Goal: Register for event/course

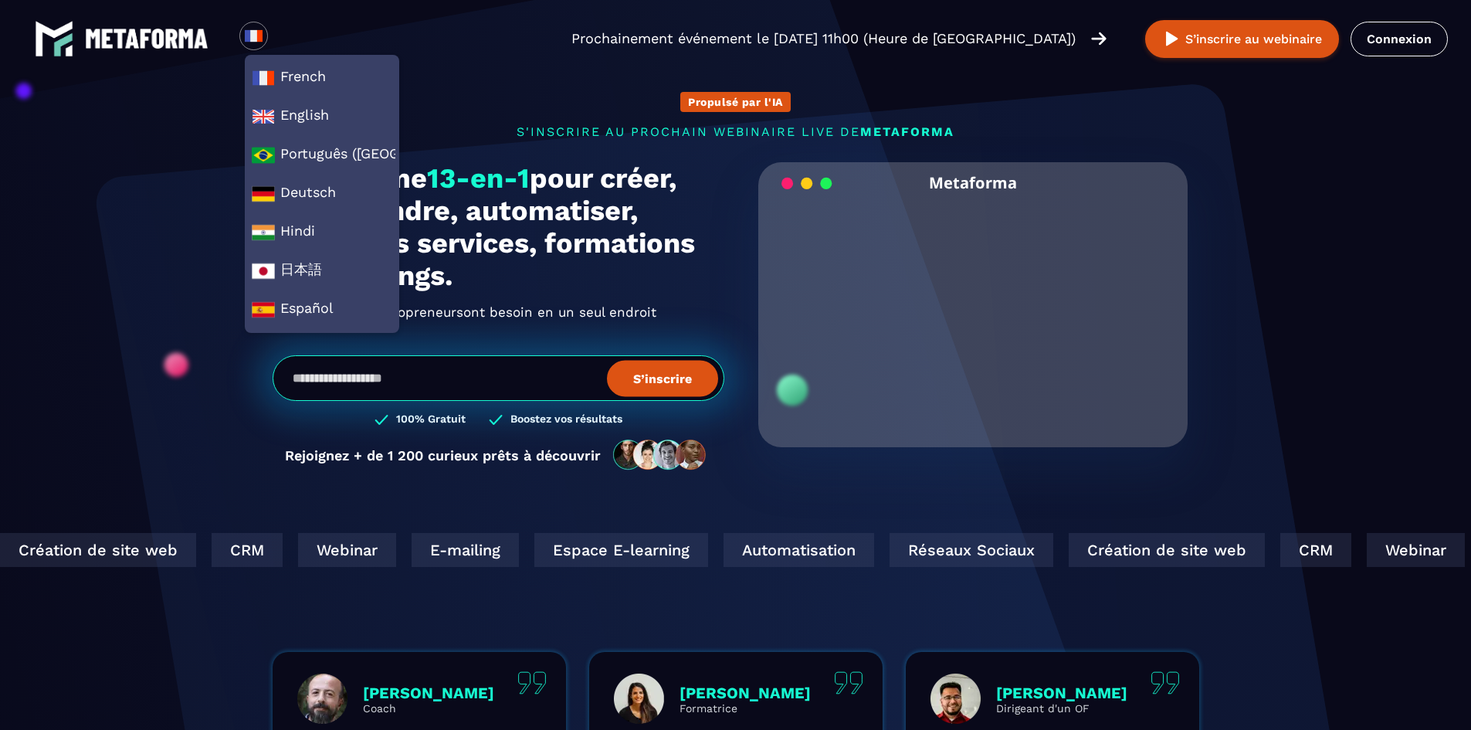
click at [1435, 185] on section "Propulsé par l'IA s'inscrire au prochain webinaire live de METAFORMA Prochainem…" at bounding box center [735, 495] width 1471 height 991
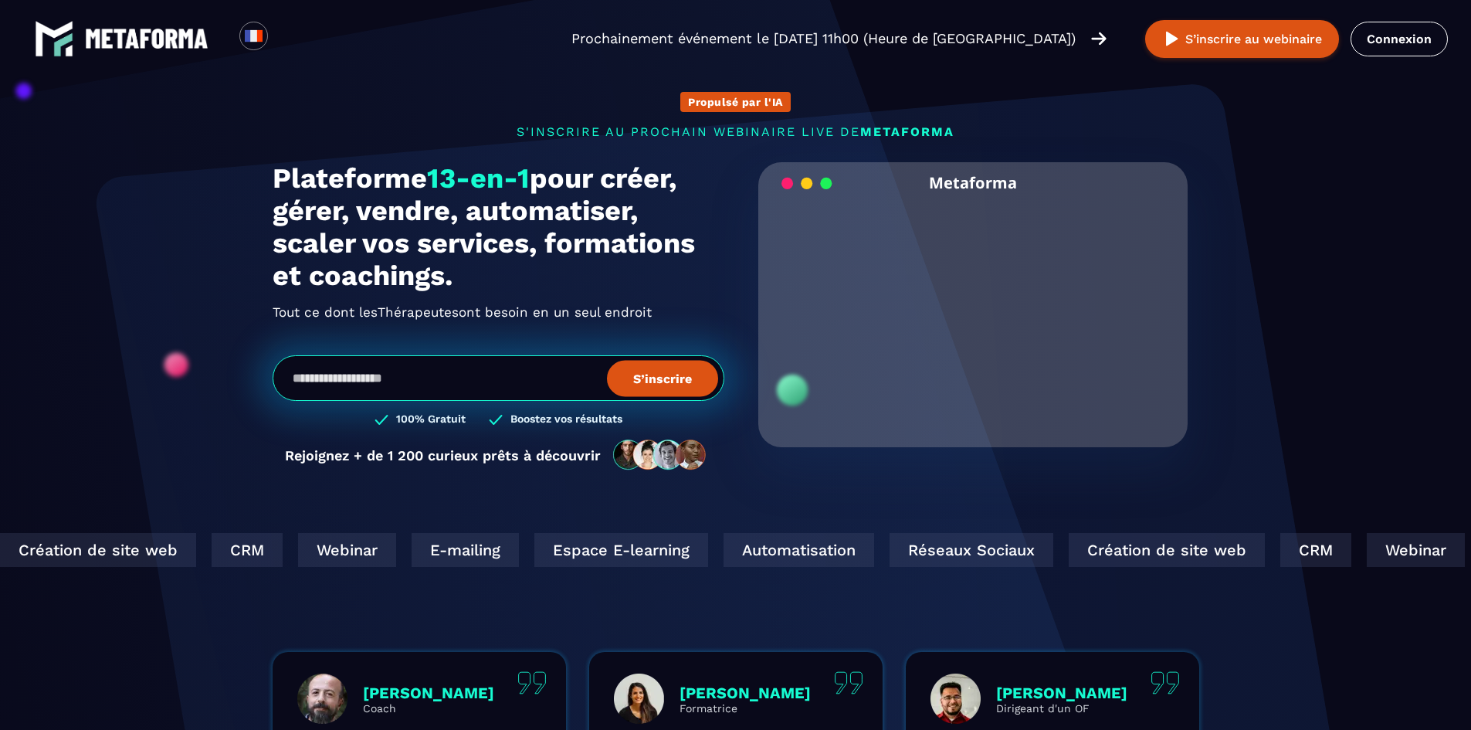
click at [1153, 137] on p "s'inscrire au prochain webinaire live de METAFORMA" at bounding box center [736, 131] width 927 height 15
click at [919, 96] on div "Propulsé par l'IA s'inscrire au prochain webinaire live de METAFORMA Prochainem…" at bounding box center [736, 273] width 958 height 426
click at [1069, 103] on div "Propulsé par l'IA s'inscrire au prochain webinaire live de METAFORMA Prochainem…" at bounding box center [736, 273] width 958 height 426
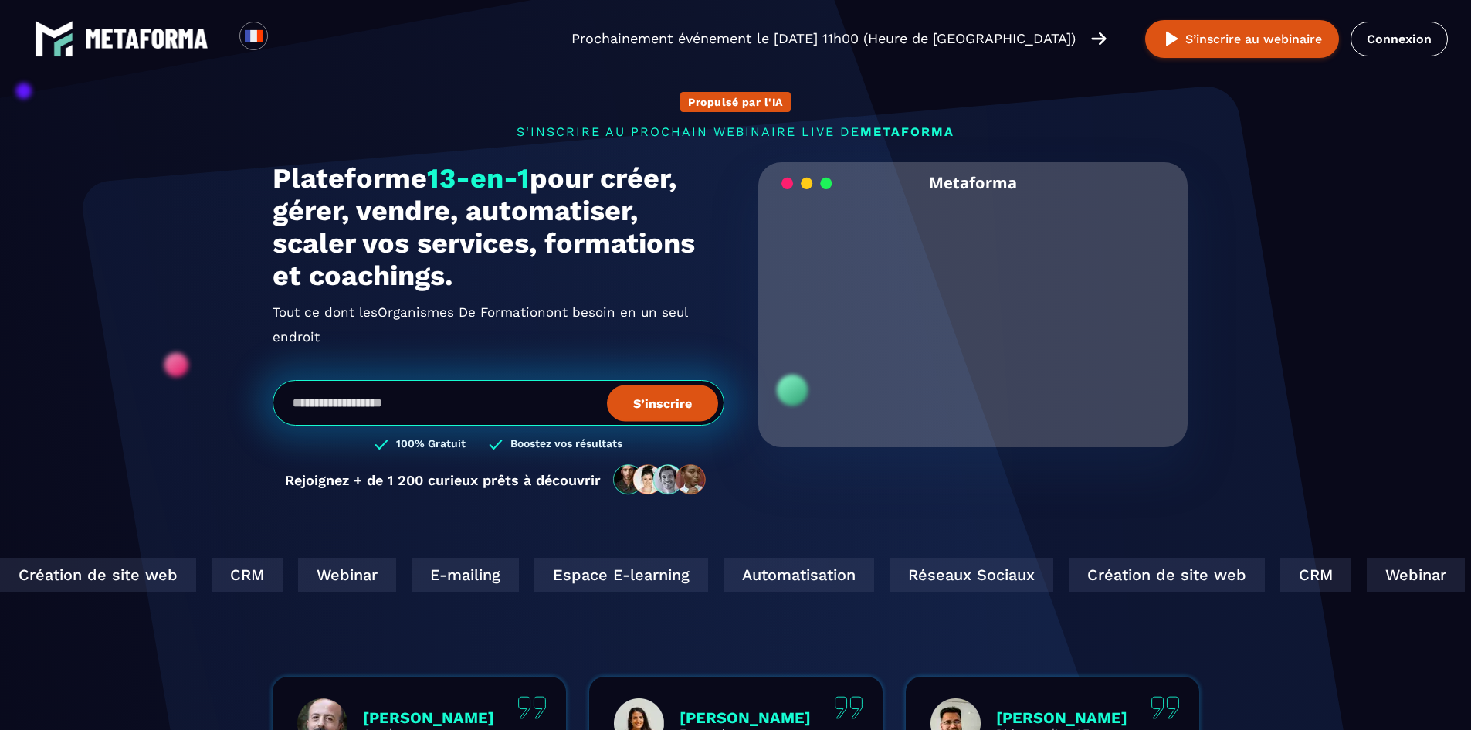
click at [1173, 558] on section "Propulsé par l'IA s'inscrire au prochain webinaire live de METAFORMA Prochainem…" at bounding box center [735, 507] width 1471 height 1015
click at [1039, 575] on div "Création de site web" at bounding box center [1064, 575] width 196 height 34
click at [1039, 575] on div "Création de site web" at bounding box center [1089, 575] width 196 height 34
click at [802, 575] on div "Création de site web" at bounding box center [703, 575] width 196 height 34
click at [220, 575] on div "Création de site web" at bounding box center [122, 575] width 196 height 34
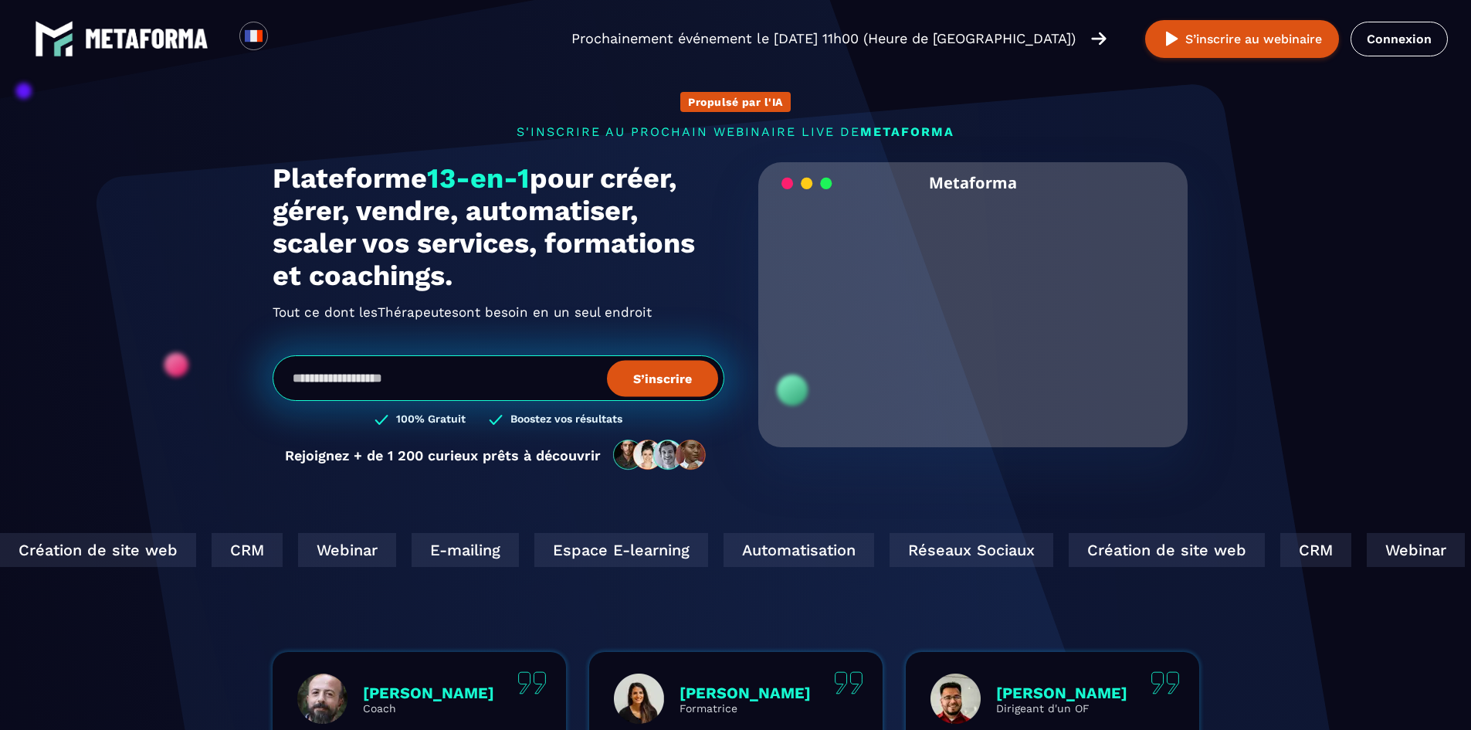
click at [737, 104] on p "Propulsé par l'IA" at bounding box center [735, 102] width 95 height 12
copy p "Propulsé par l'IA"
